Goal: Navigation & Orientation: Find specific page/section

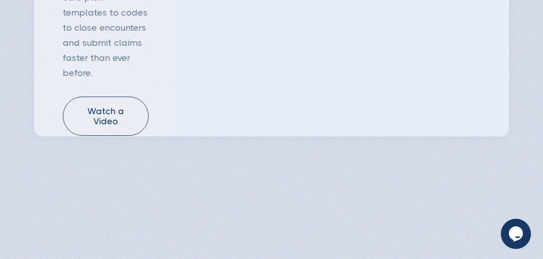
scroll to position [1205, 0]
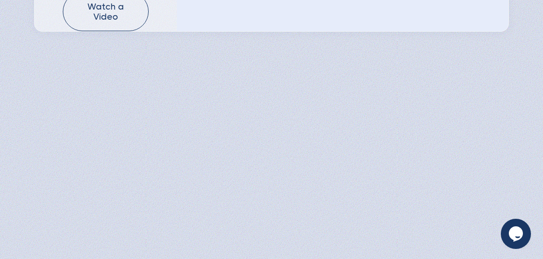
type input "Subscribe"
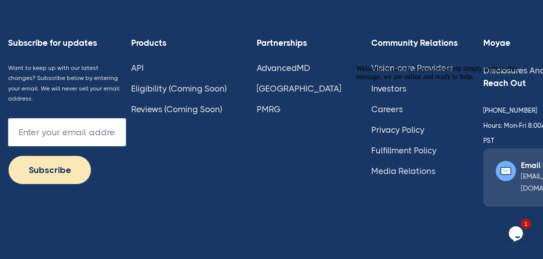
scroll to position [2898, 0]
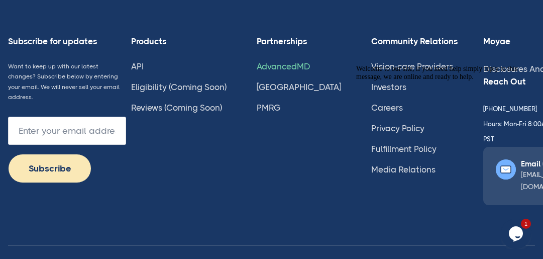
click at [303, 61] on link "AdvancedMD" at bounding box center [283, 66] width 54 height 10
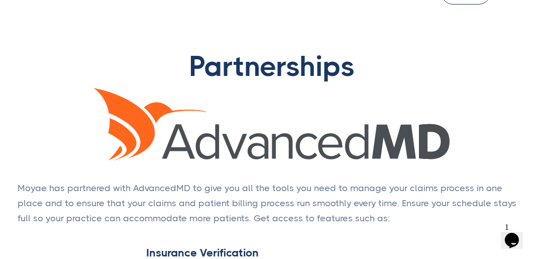
scroll to position [50, 0]
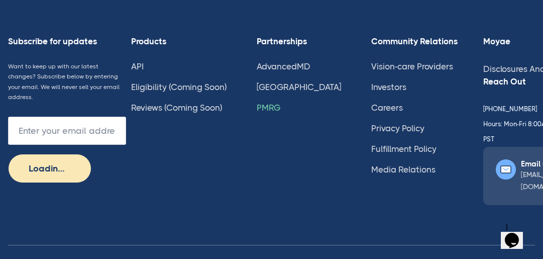
click at [267, 102] on link "PMRG" at bounding box center [268, 107] width 24 height 10
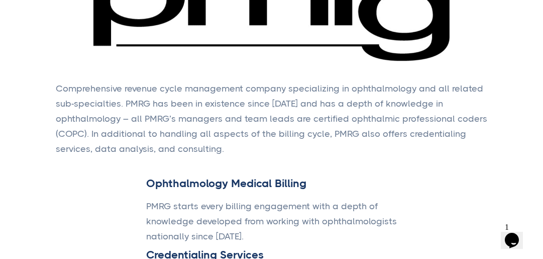
scroll to position [151, 0]
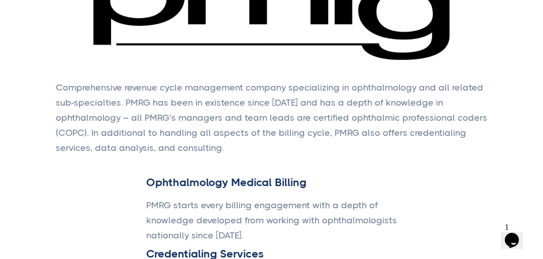
type input "Subscribe"
